Goal: Information Seeking & Learning: Find contact information

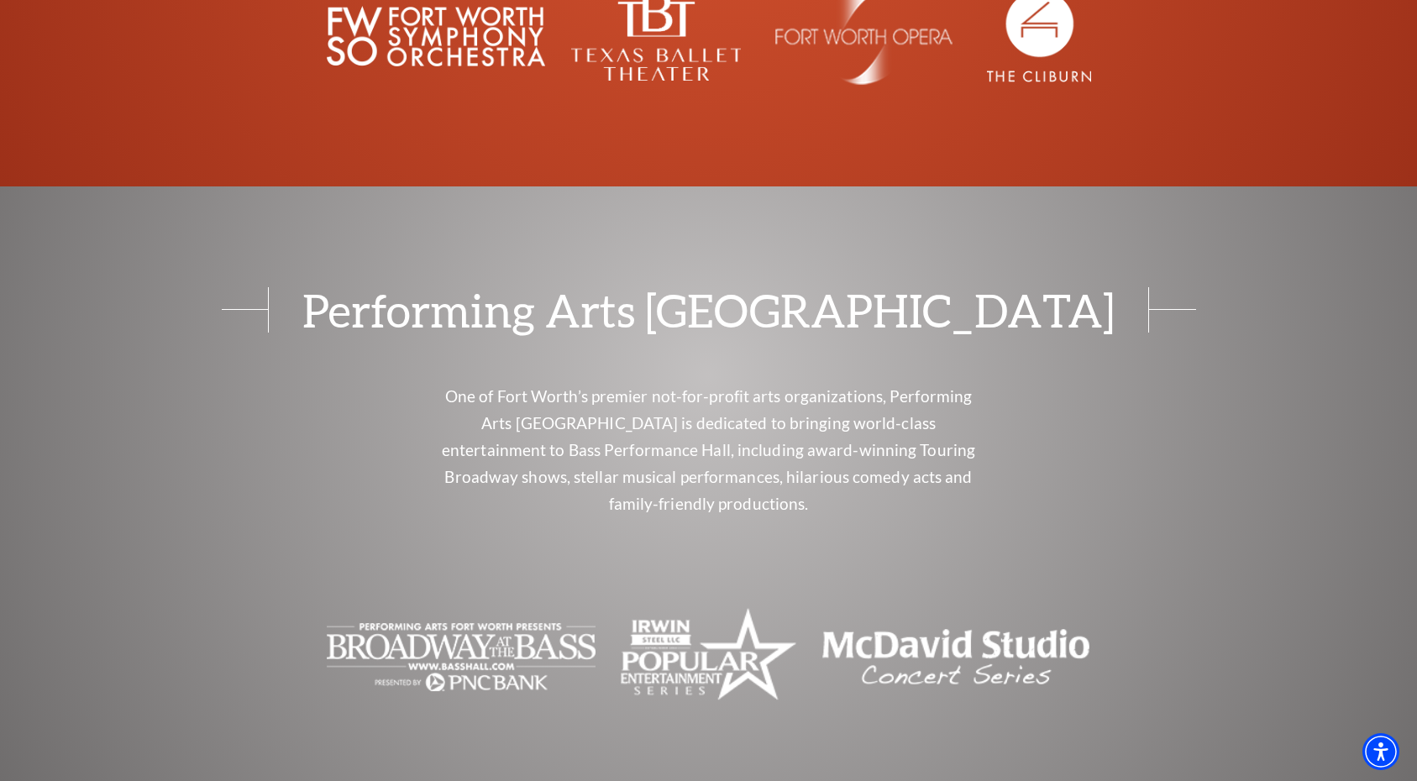
scroll to position [5880, 0]
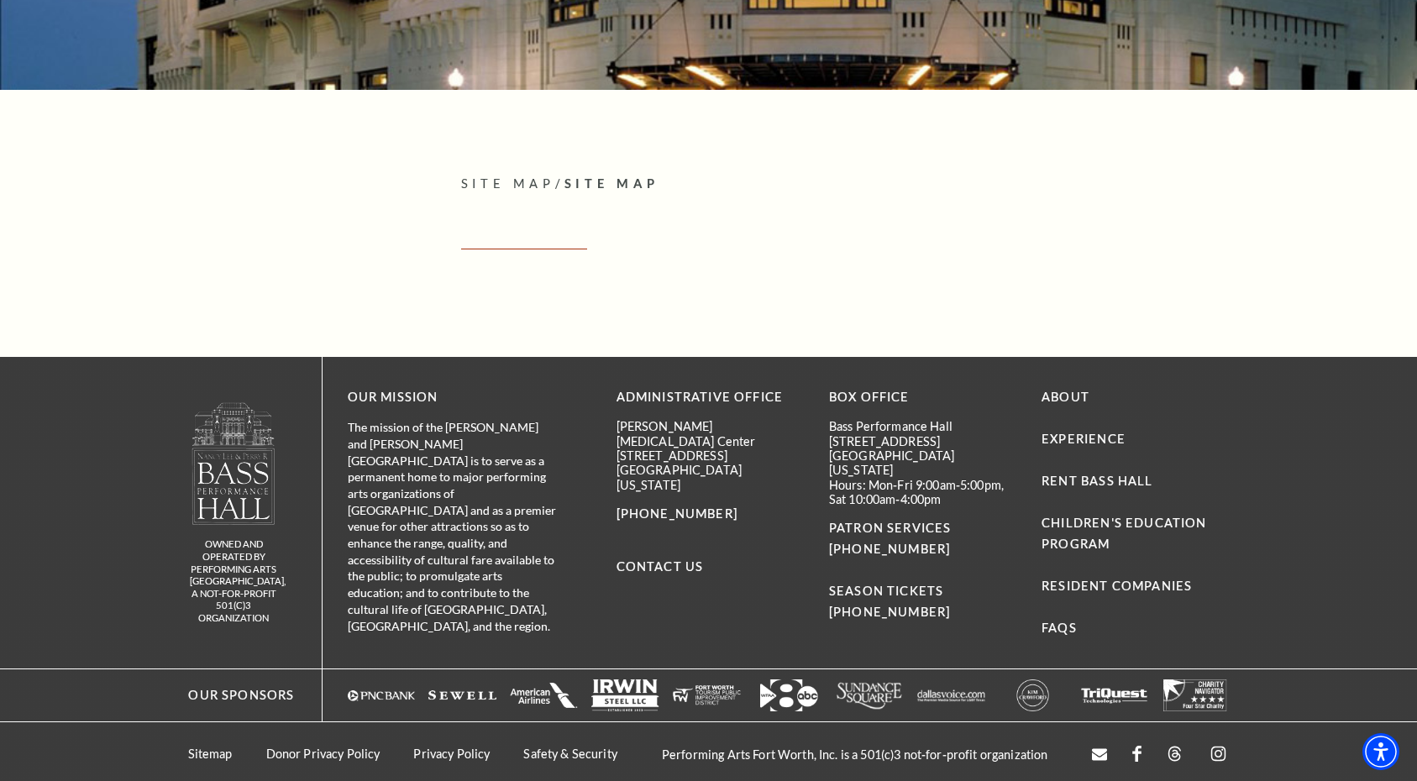
scroll to position [326, 0]
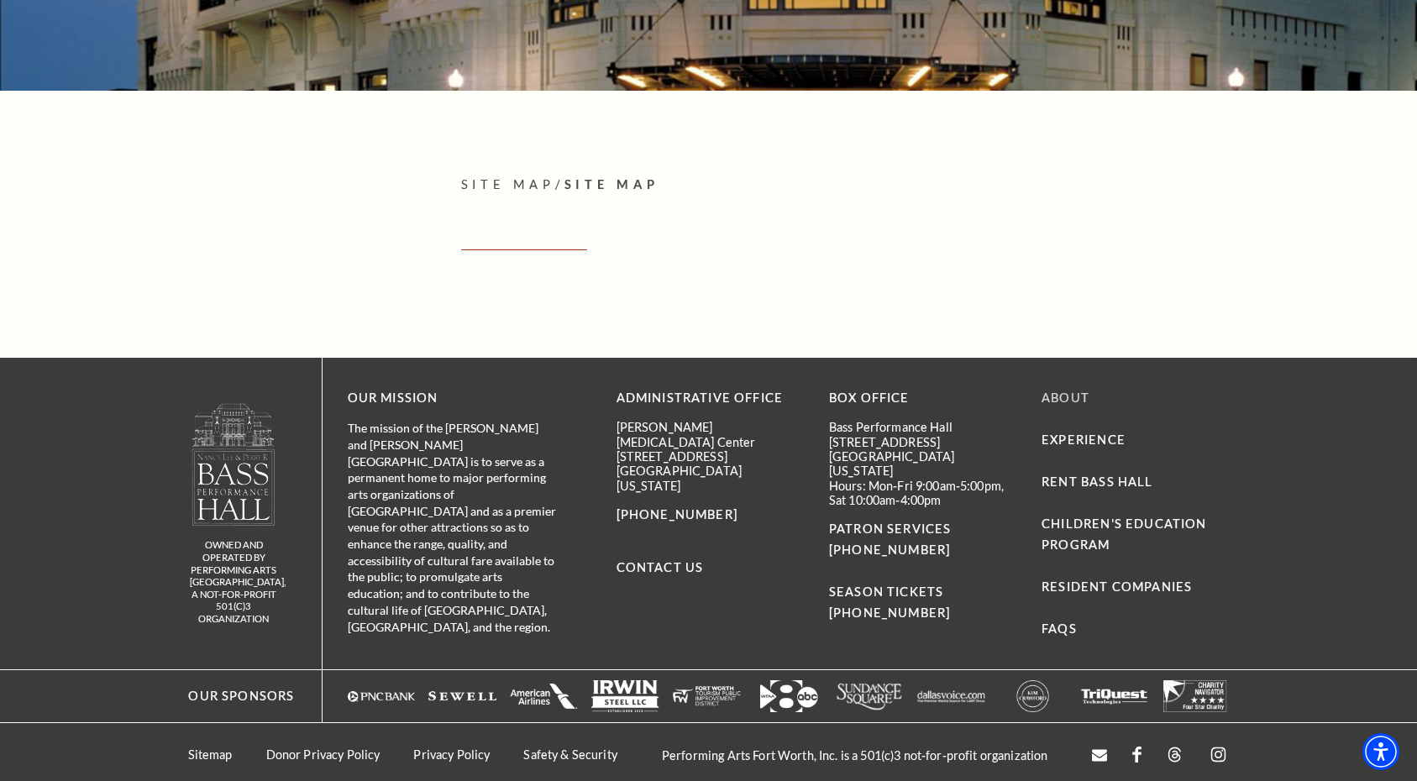
click at [1066, 396] on link "About" at bounding box center [1065, 397] width 48 height 14
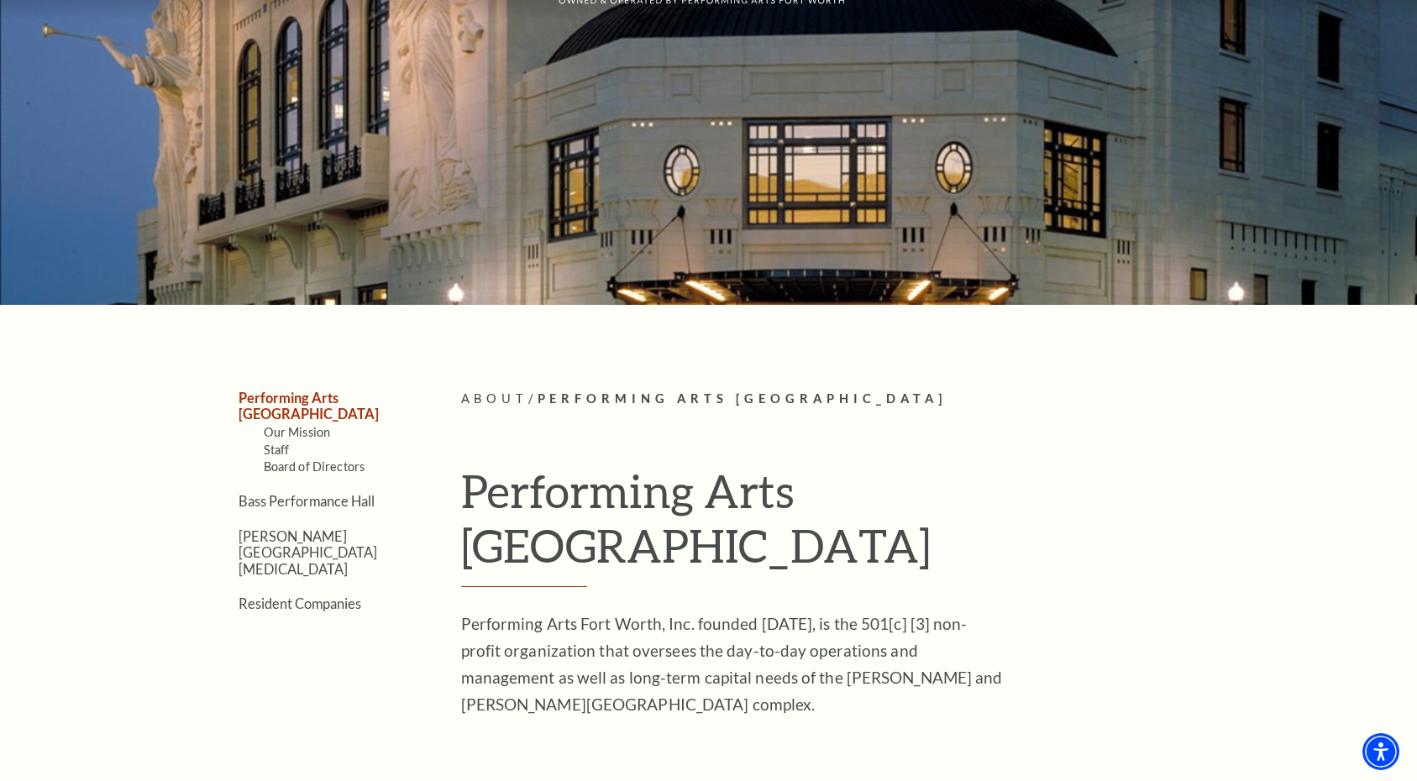
scroll to position [152, 0]
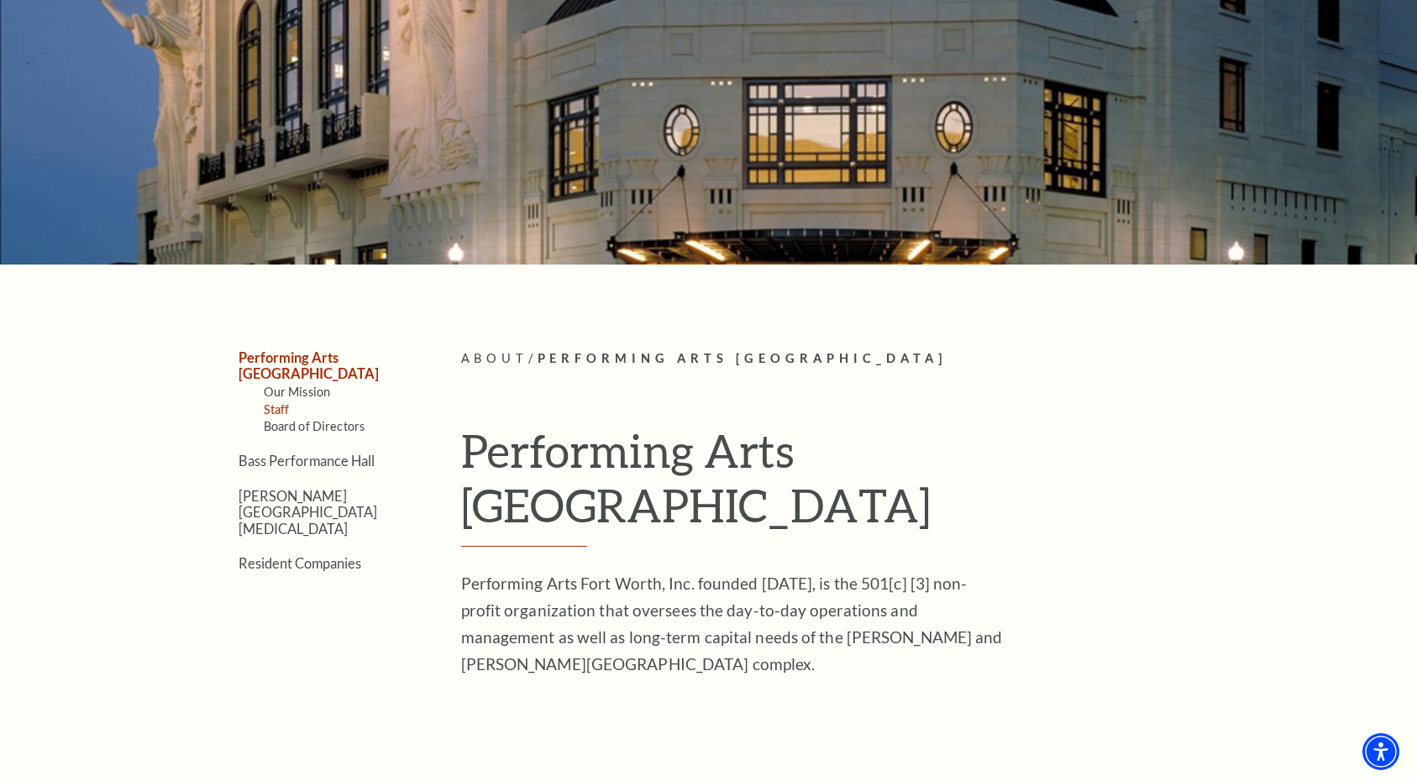
click at [279, 402] on link "Staff" at bounding box center [277, 409] width 26 height 14
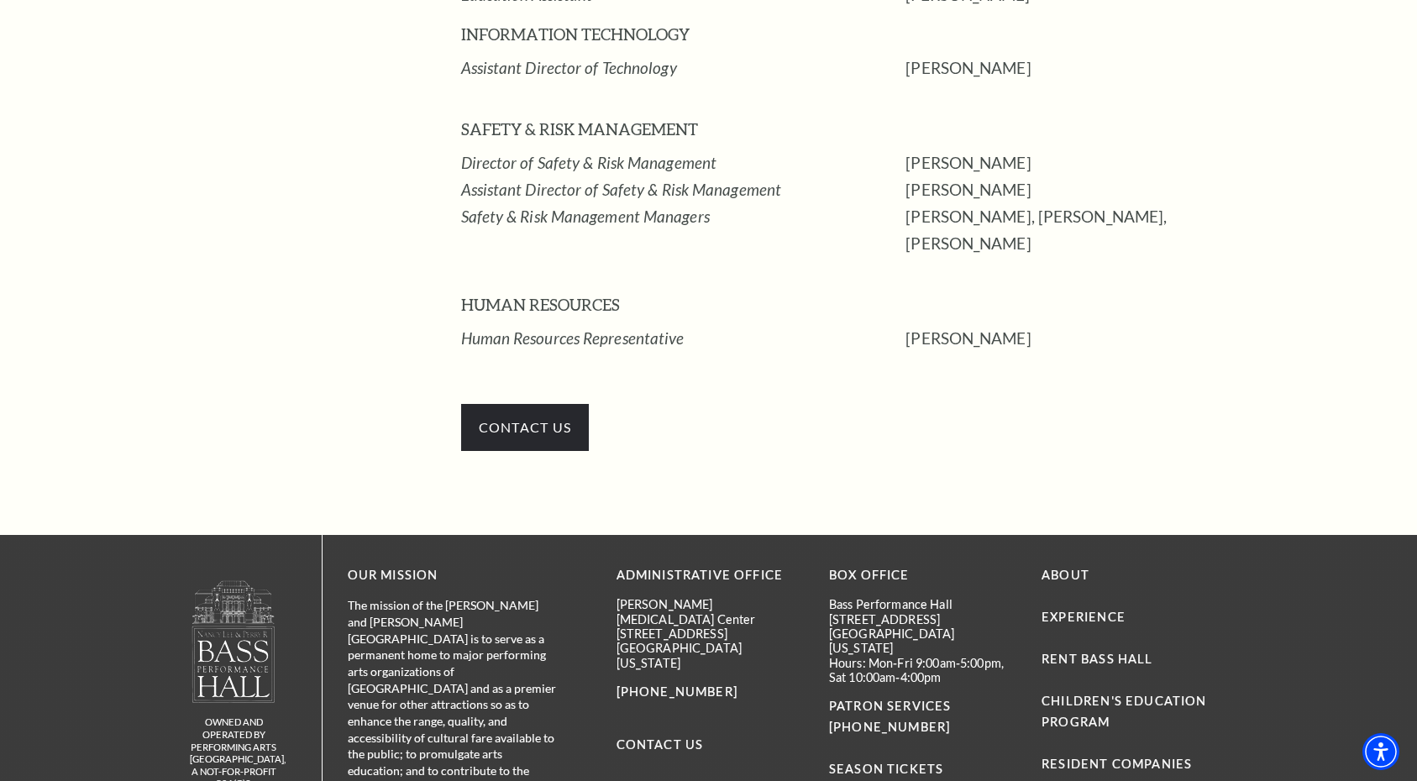
scroll to position [2716, 0]
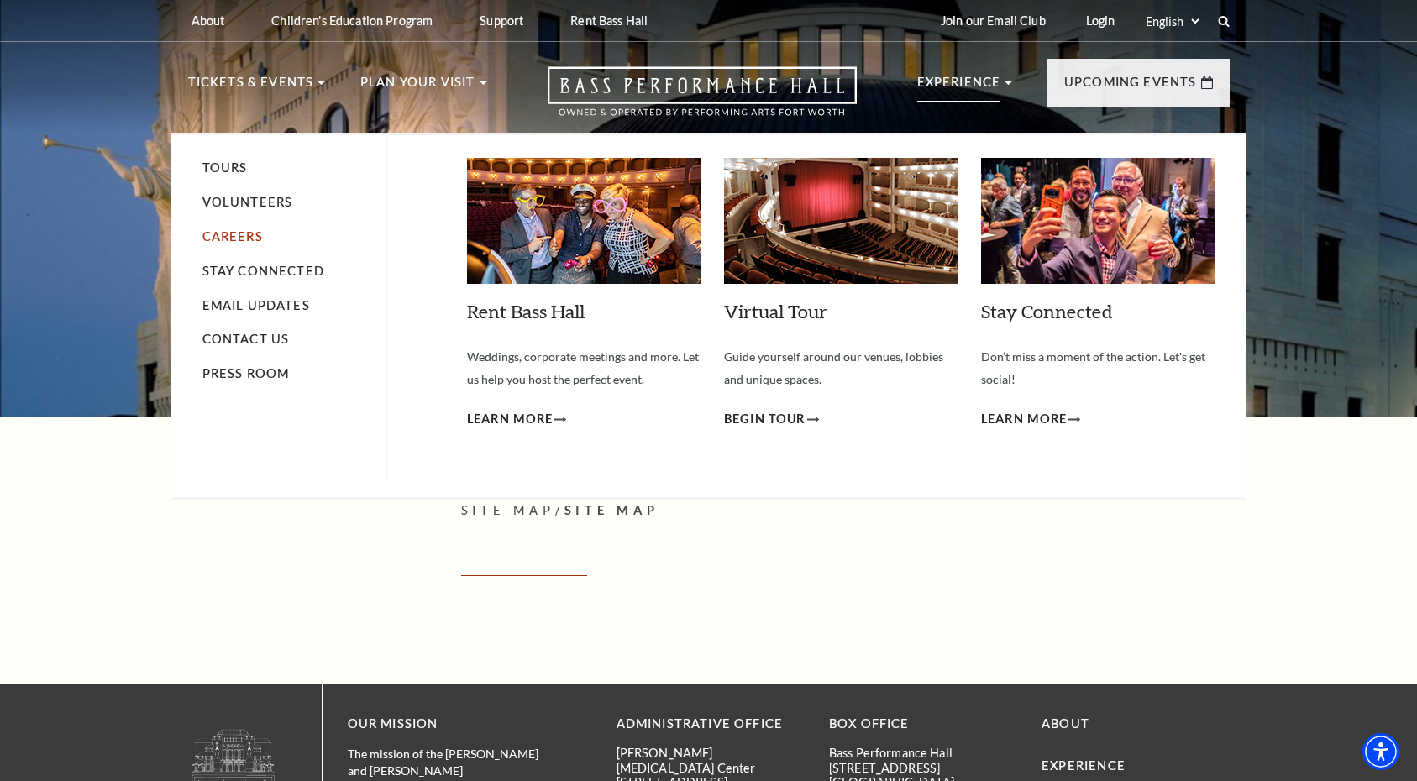
click at [238, 233] on link "Careers" at bounding box center [232, 236] width 60 height 14
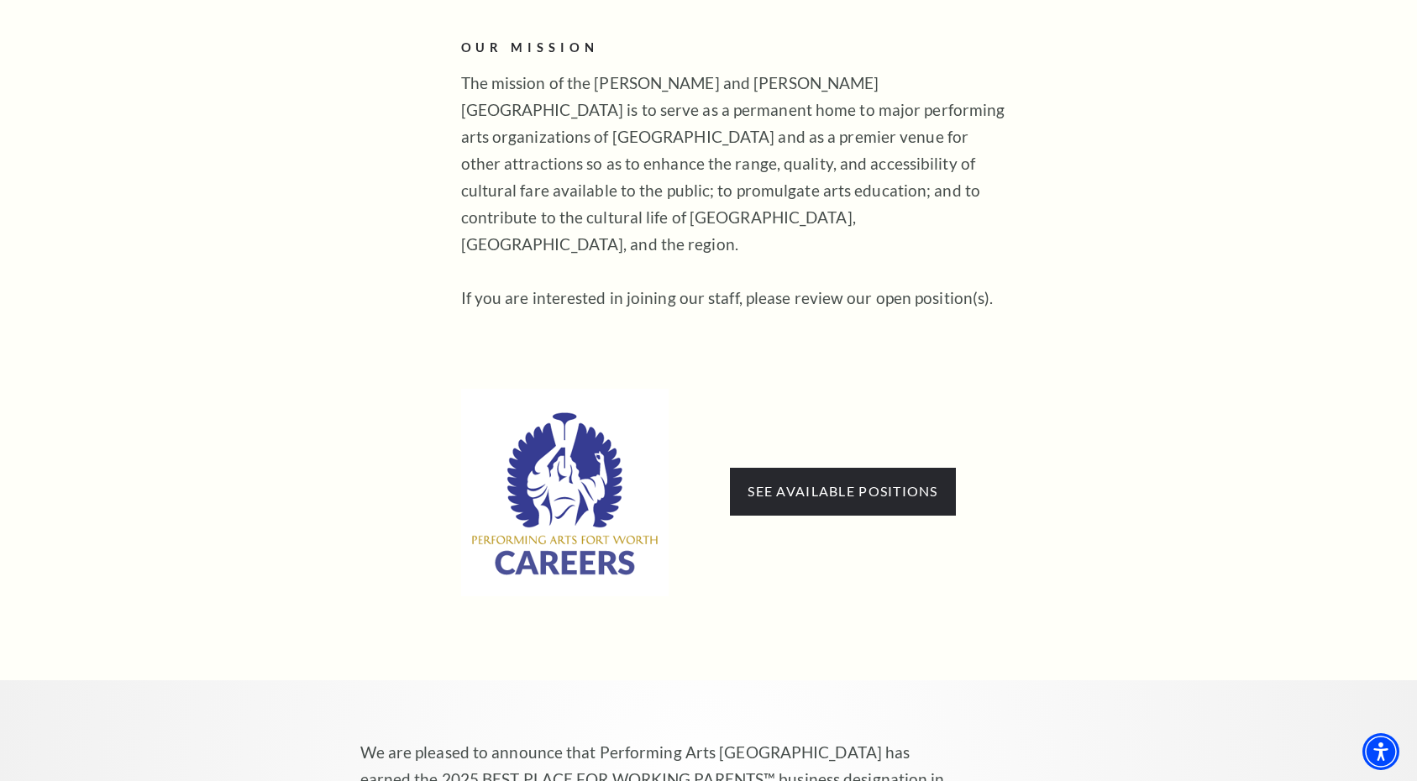
scroll to position [813, 0]
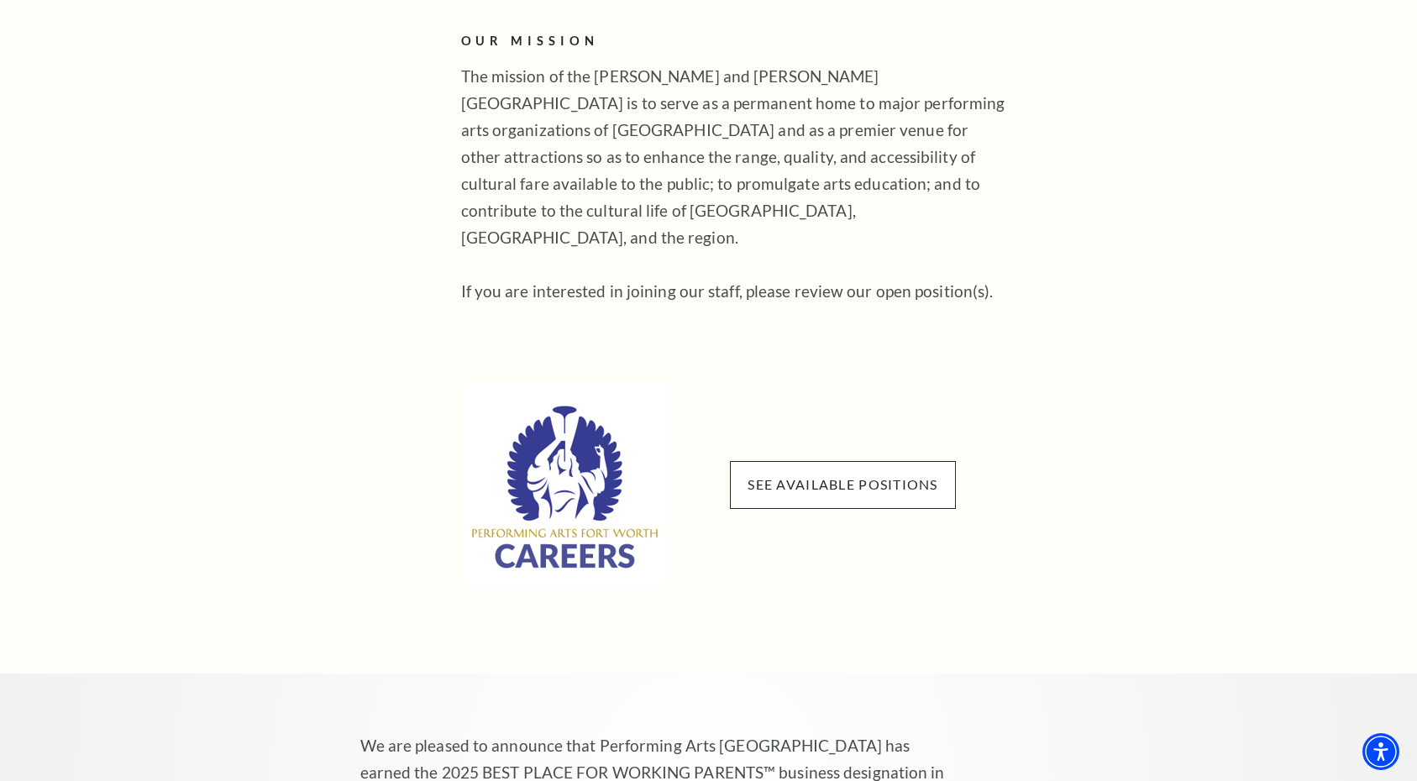
click at [839, 461] on span "See available positions" at bounding box center [842, 484] width 225 height 47
click at [818, 476] on link "See available positions" at bounding box center [842, 484] width 190 height 16
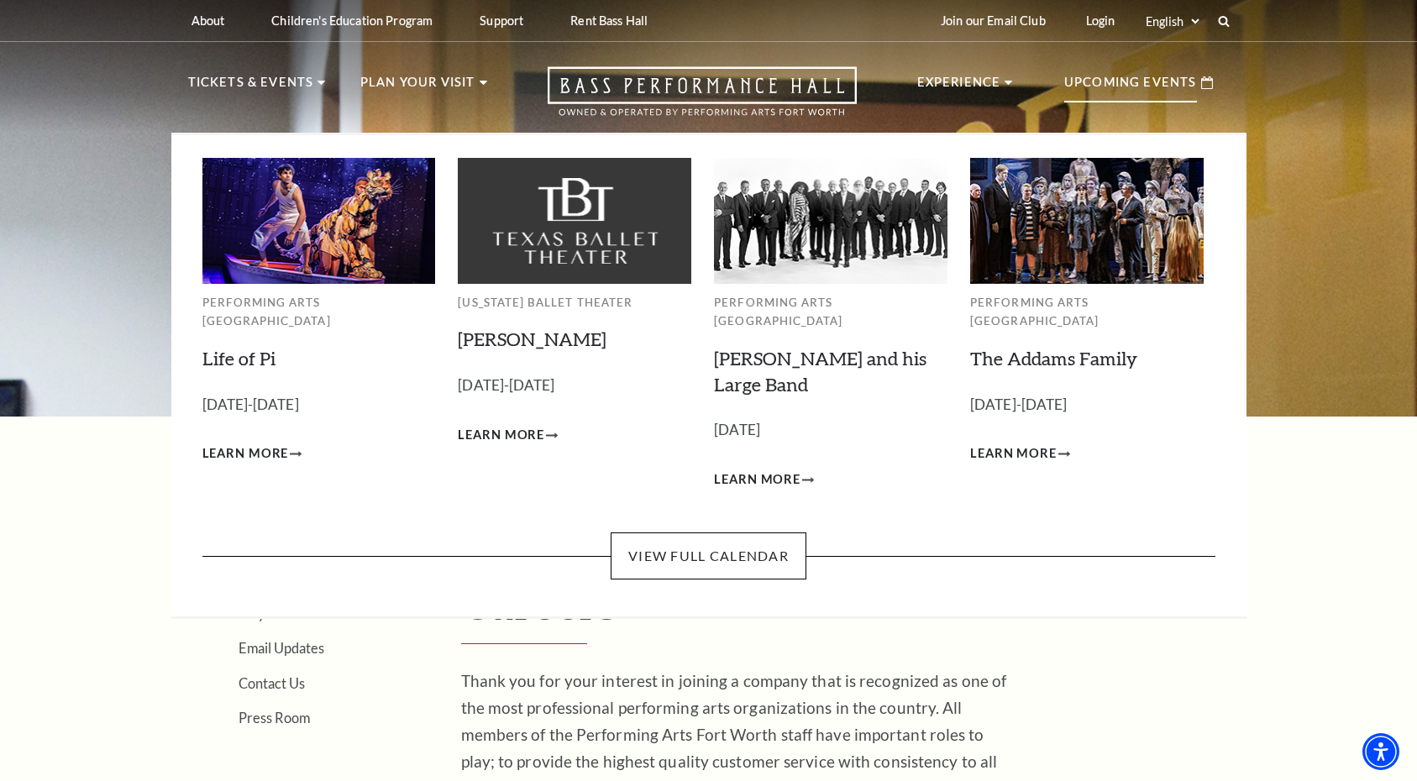
scroll to position [0, 0]
